Goal: Task Accomplishment & Management: Use online tool/utility

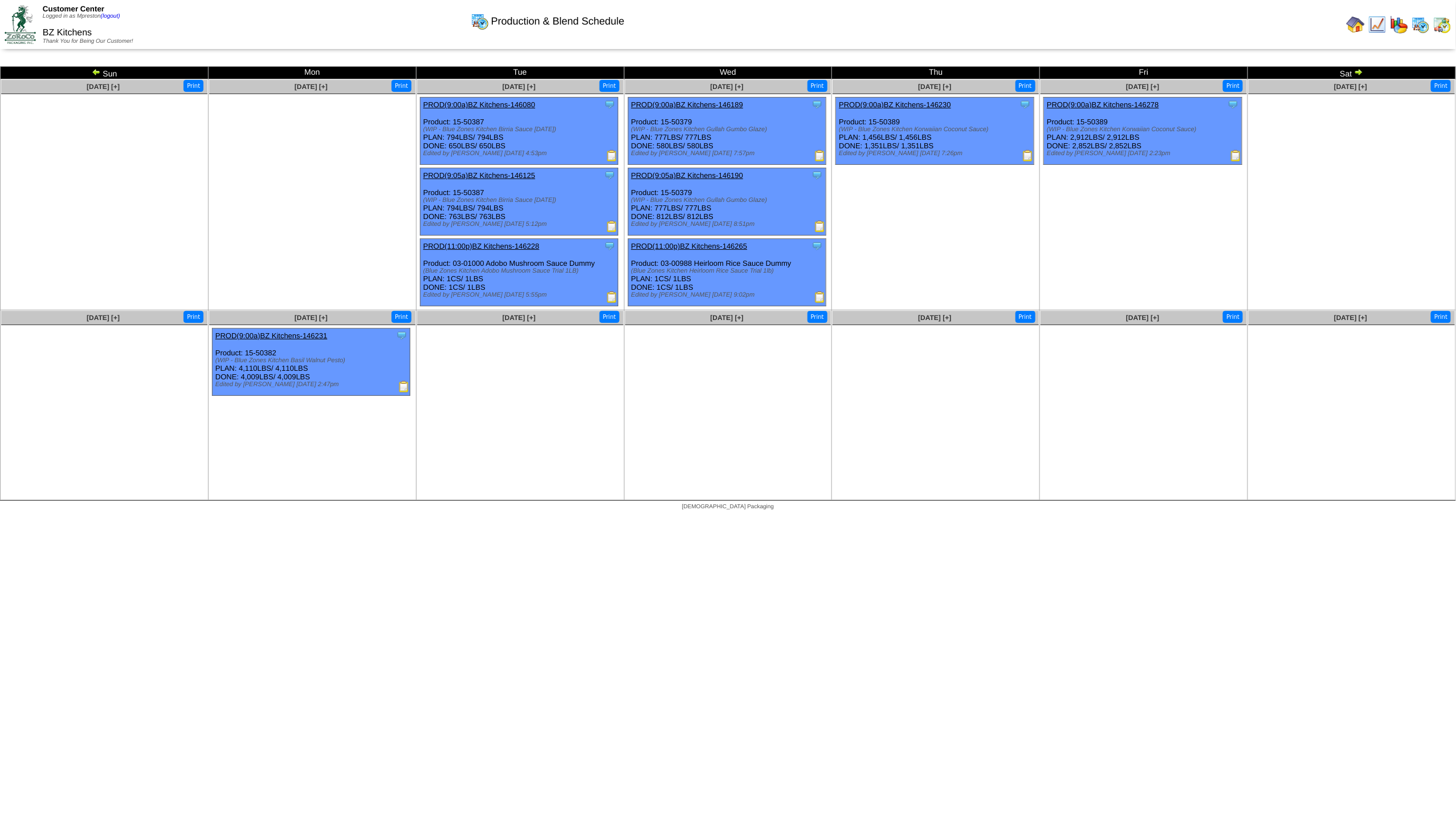
click at [1438, 25] on img at bounding box center [1443, 24] width 18 height 18
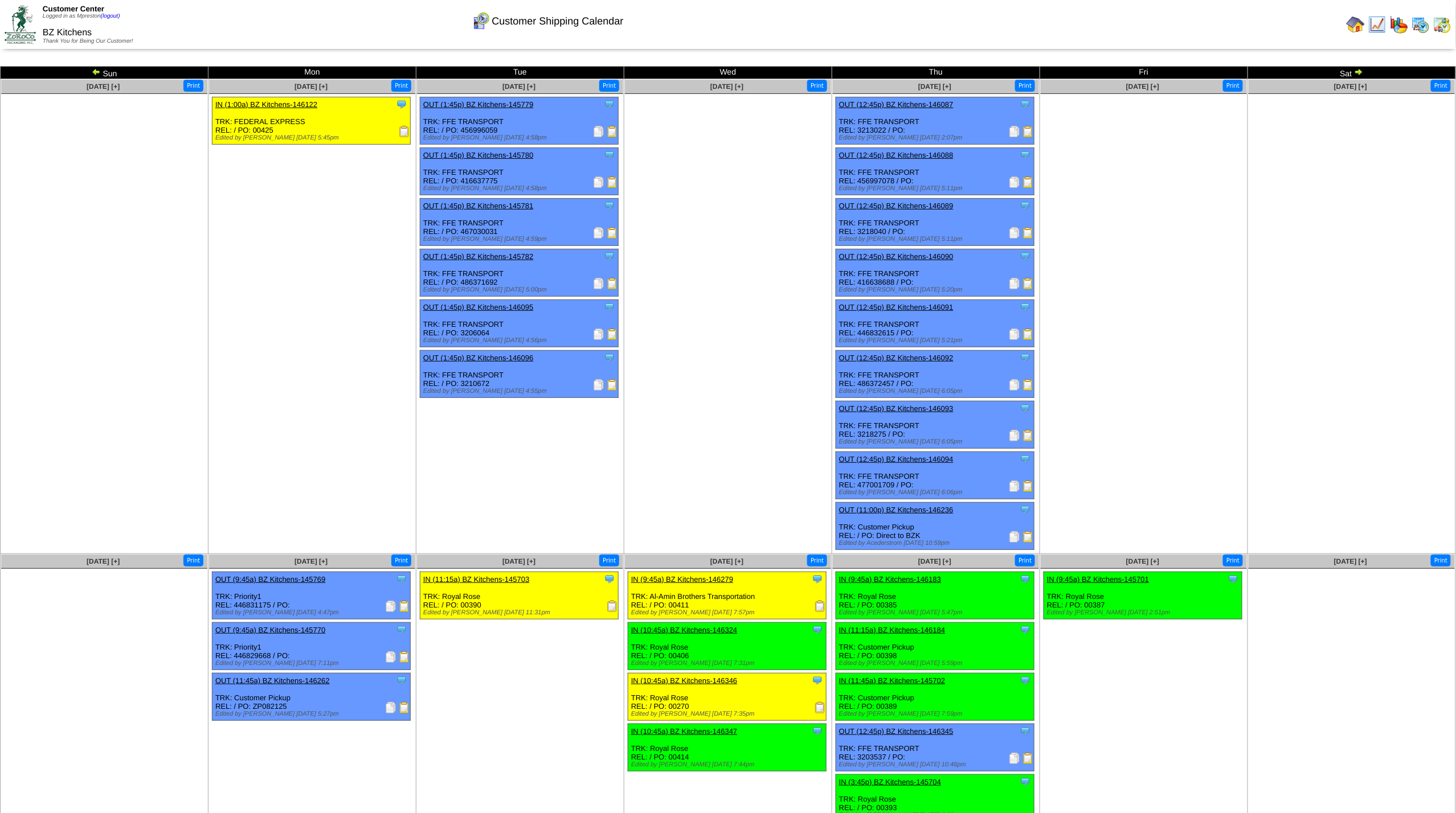
click at [1425, 25] on img at bounding box center [1420, 24] width 18 height 18
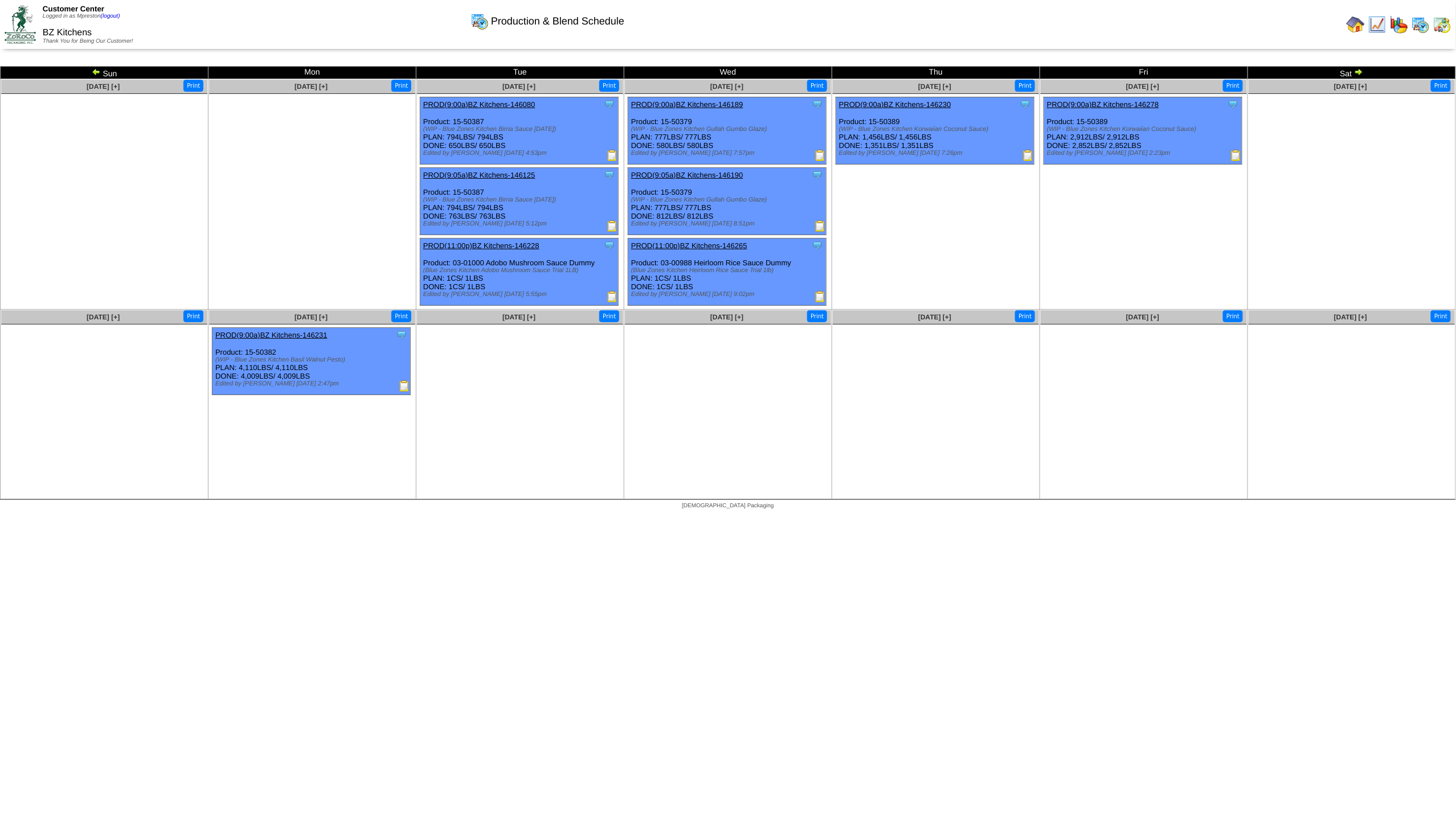
drag, startPoint x: 1089, startPoint y: 137, endPoint x: 1068, endPoint y: 137, distance: 21.0
click at [1068, 137] on div "Clone Item PROD(9:00a)BZ Kitchens-146278 BZ Kitchens ScheduleID: 146278 4.5427 …" at bounding box center [1144, 131] width 198 height 67
copy div "2,912"
click at [1446, 26] on img at bounding box center [1442, 24] width 18 height 18
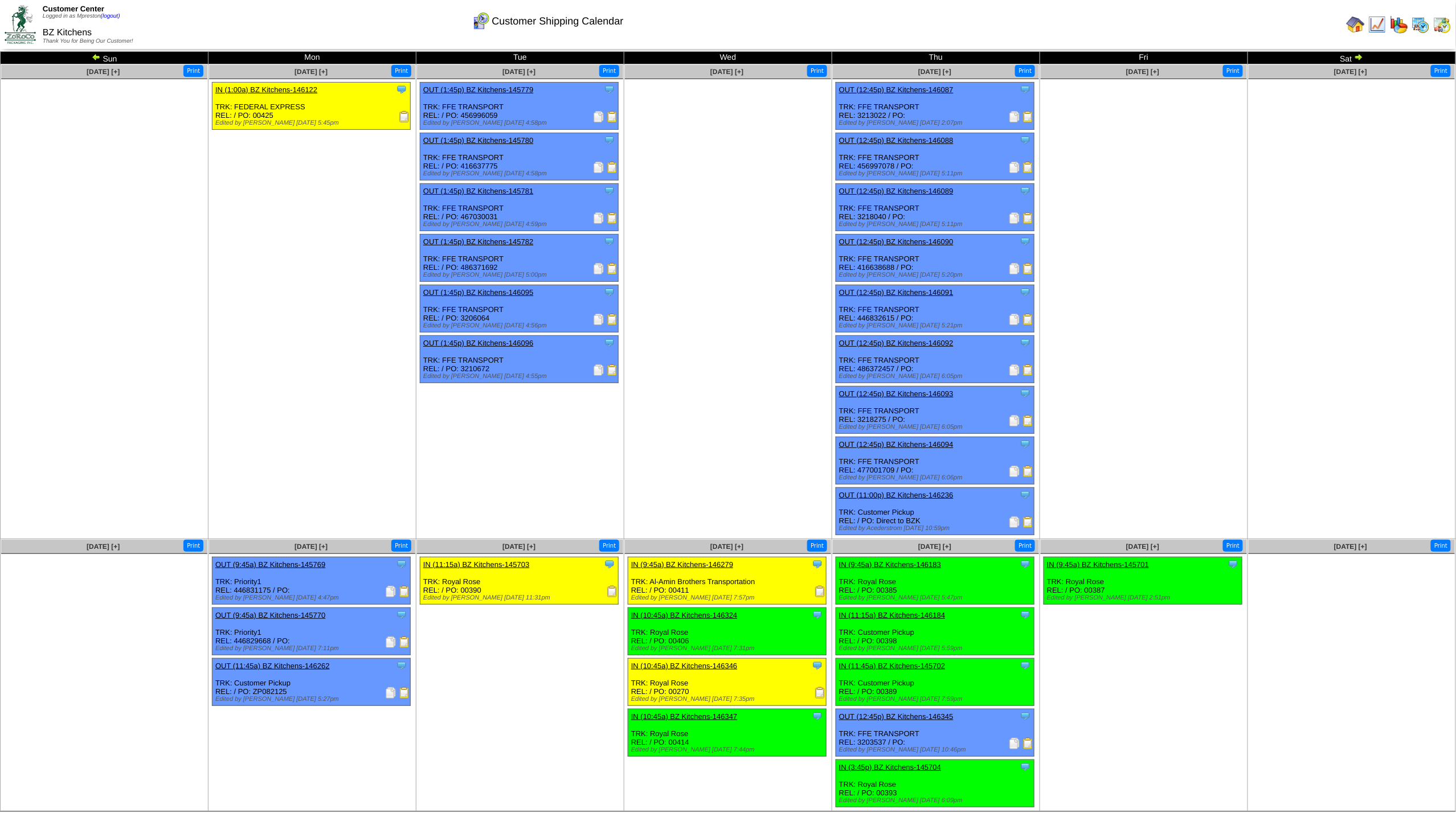
scroll to position [5, 0]
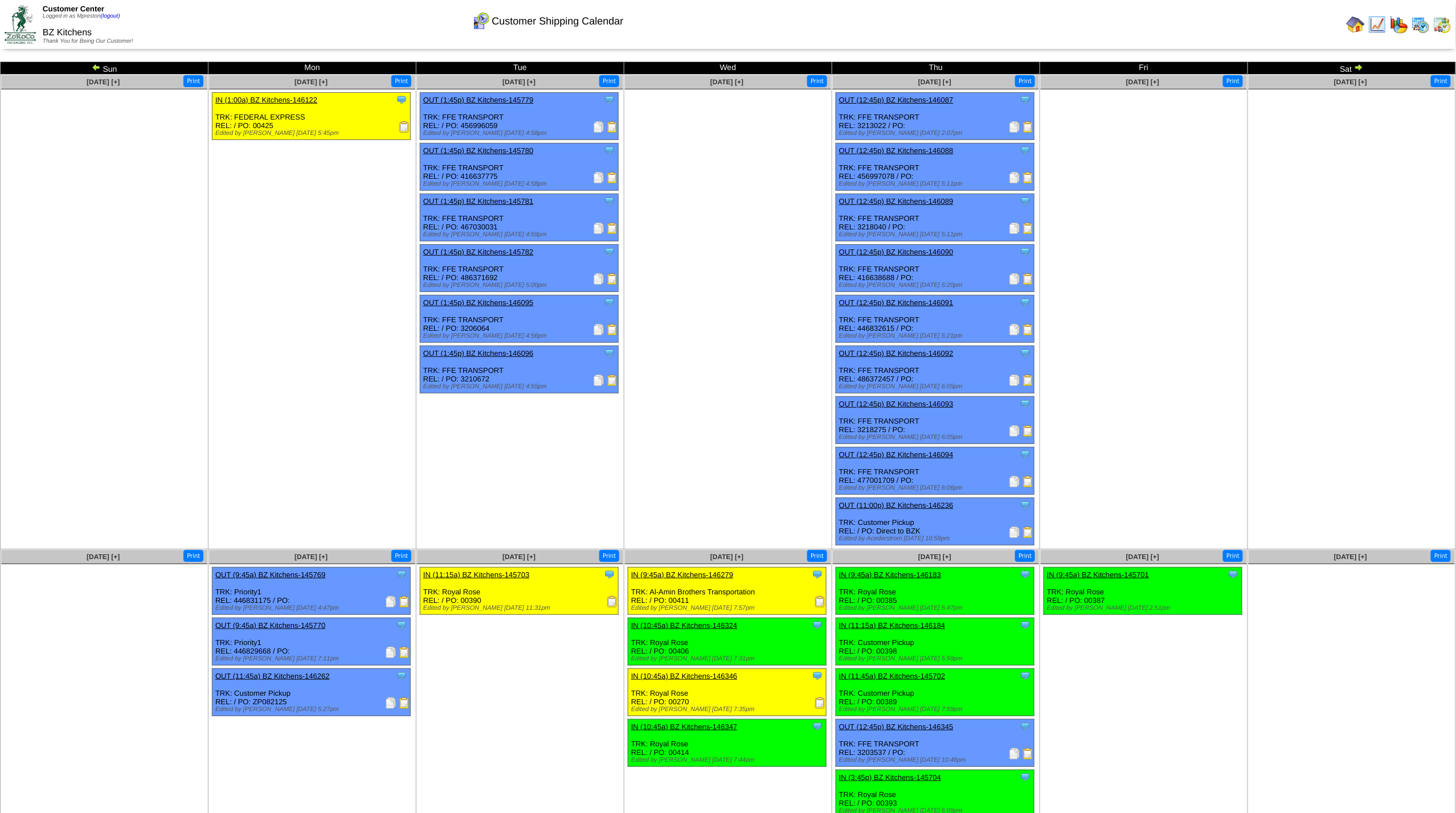
click at [1362, 69] on img at bounding box center [1359, 67] width 10 height 10
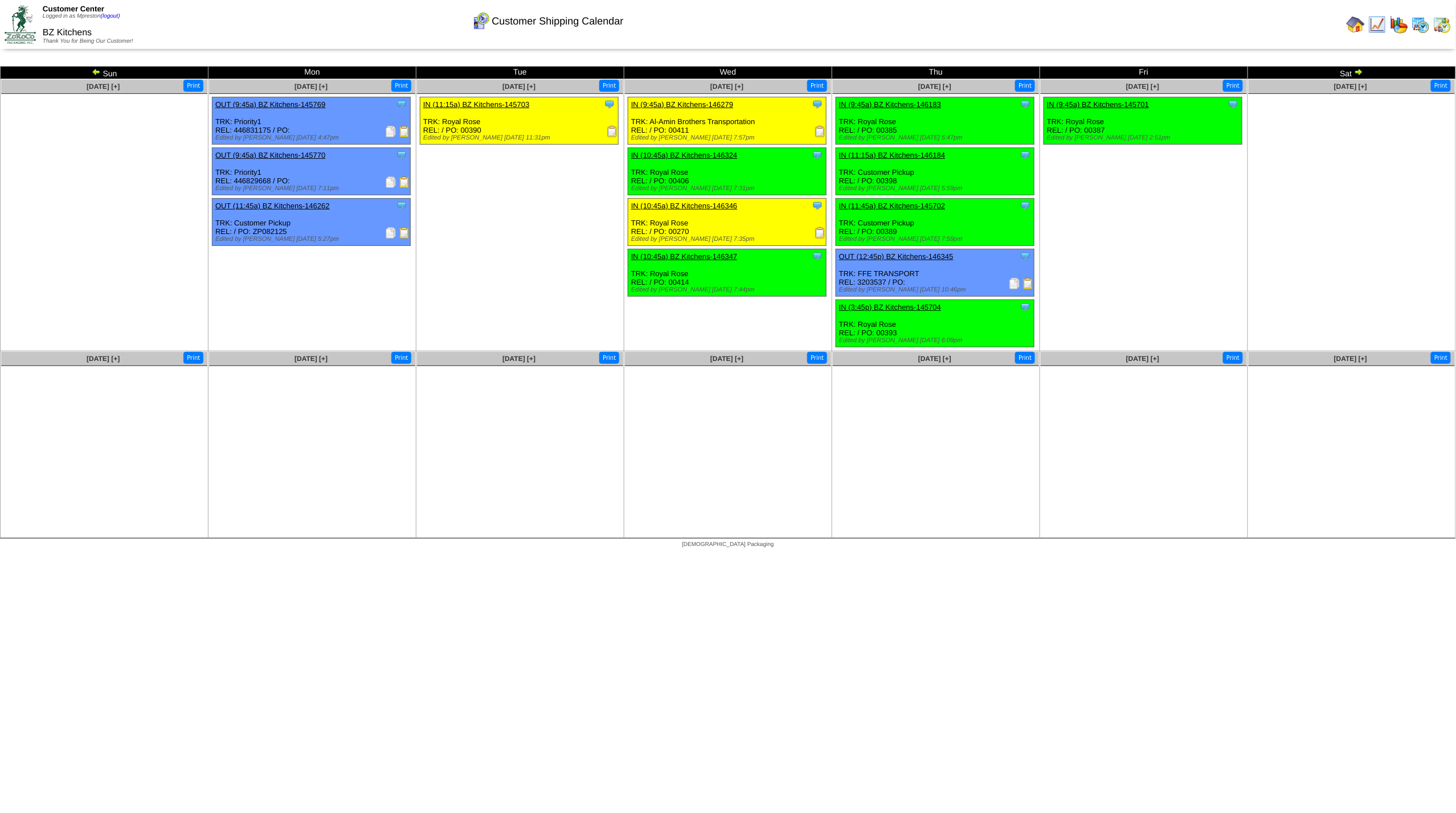
click at [1360, 73] on img at bounding box center [1359, 72] width 10 height 10
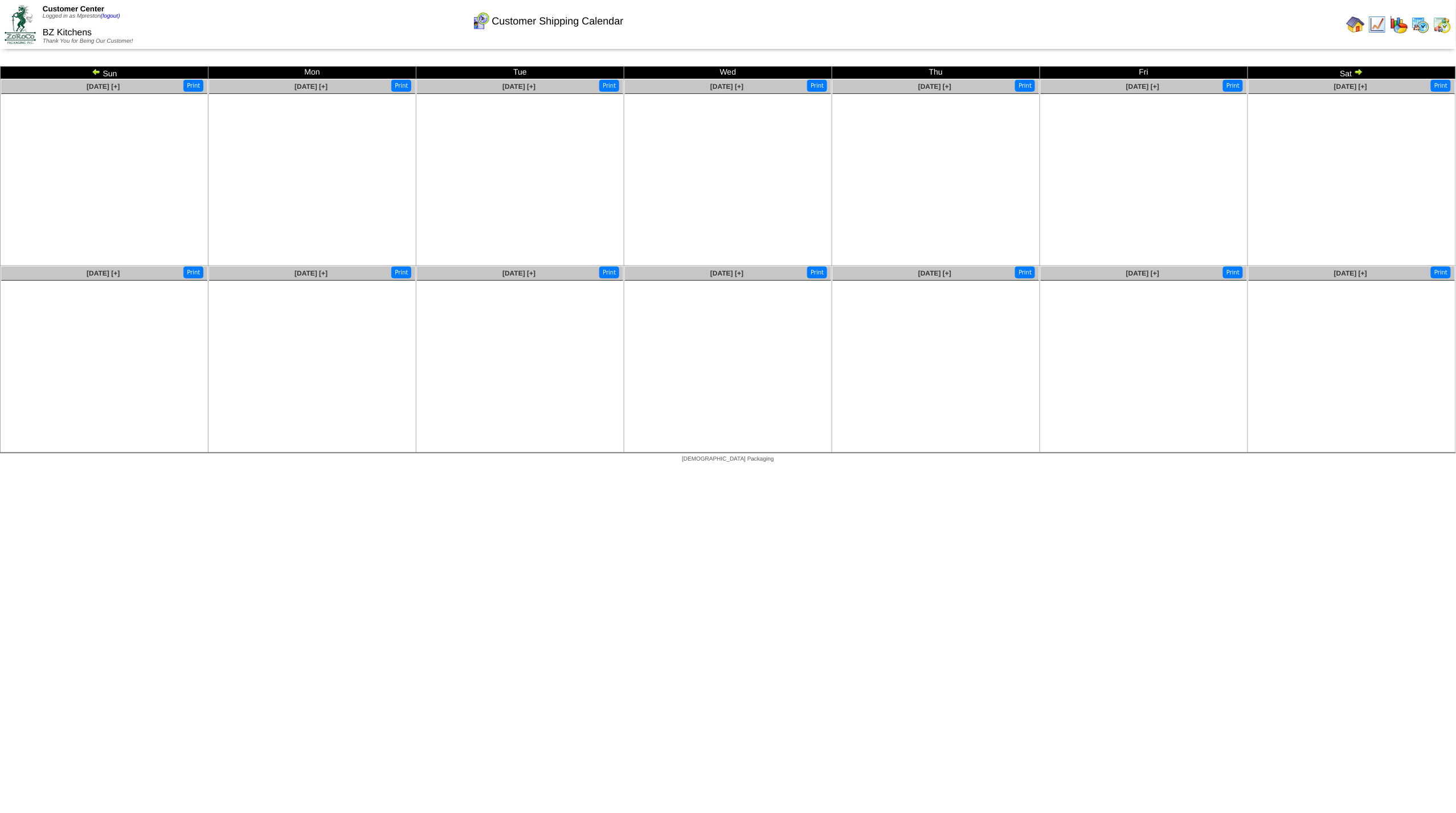
click at [93, 74] on img at bounding box center [97, 72] width 10 height 10
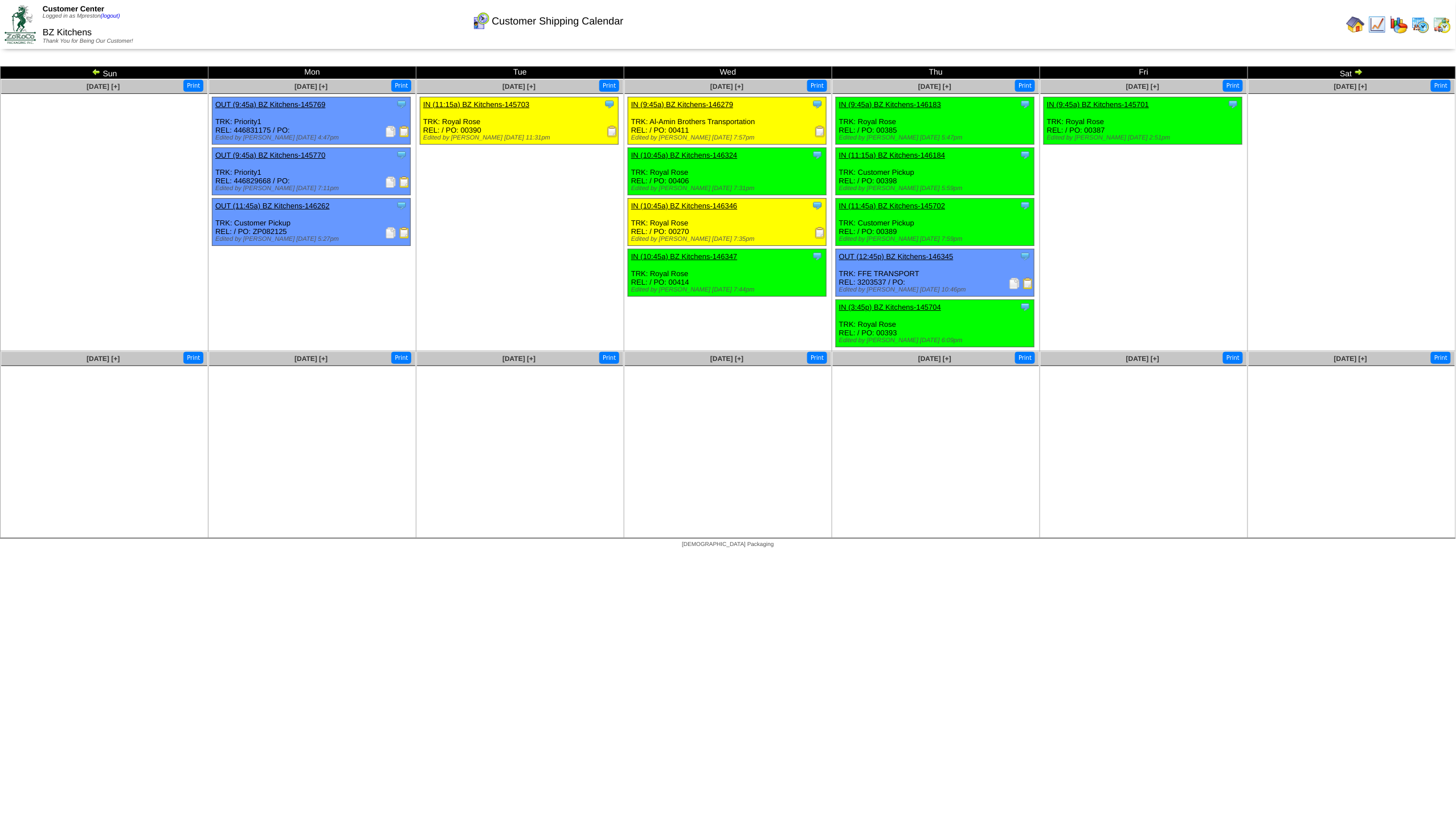
click at [94, 74] on img at bounding box center [97, 72] width 10 height 10
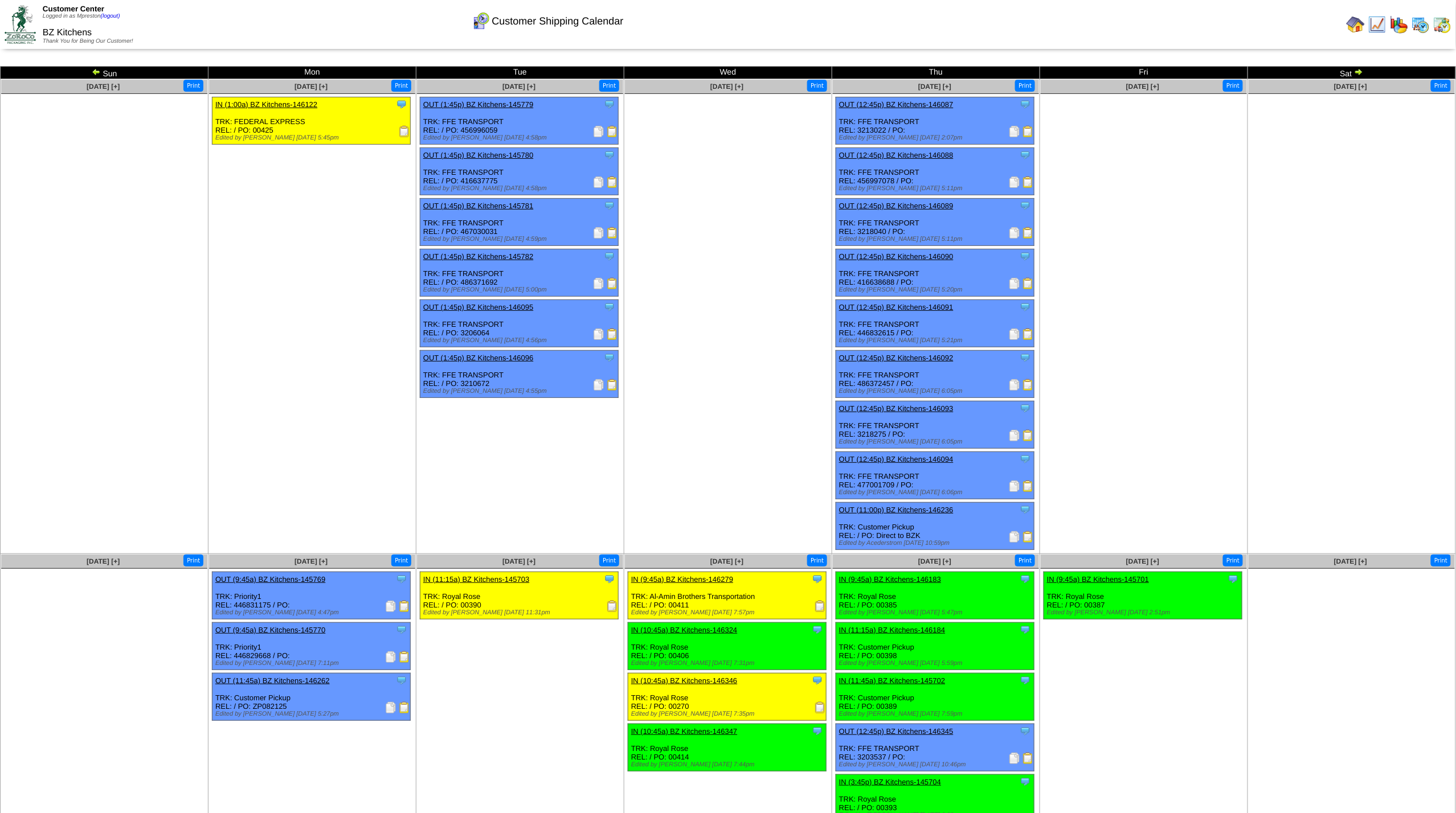
scroll to position [15, 0]
